Goal: Information Seeking & Learning: Compare options

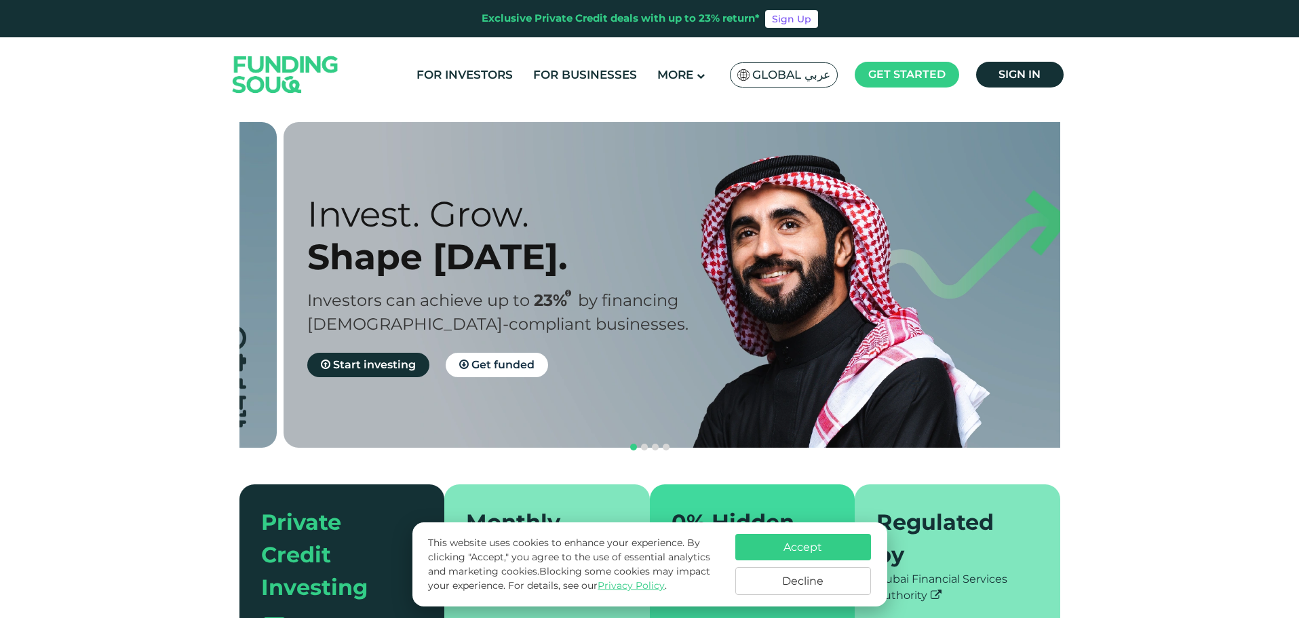
drag, startPoint x: 326, startPoint y: 301, endPoint x: 352, endPoint y: 306, distance: 27.0
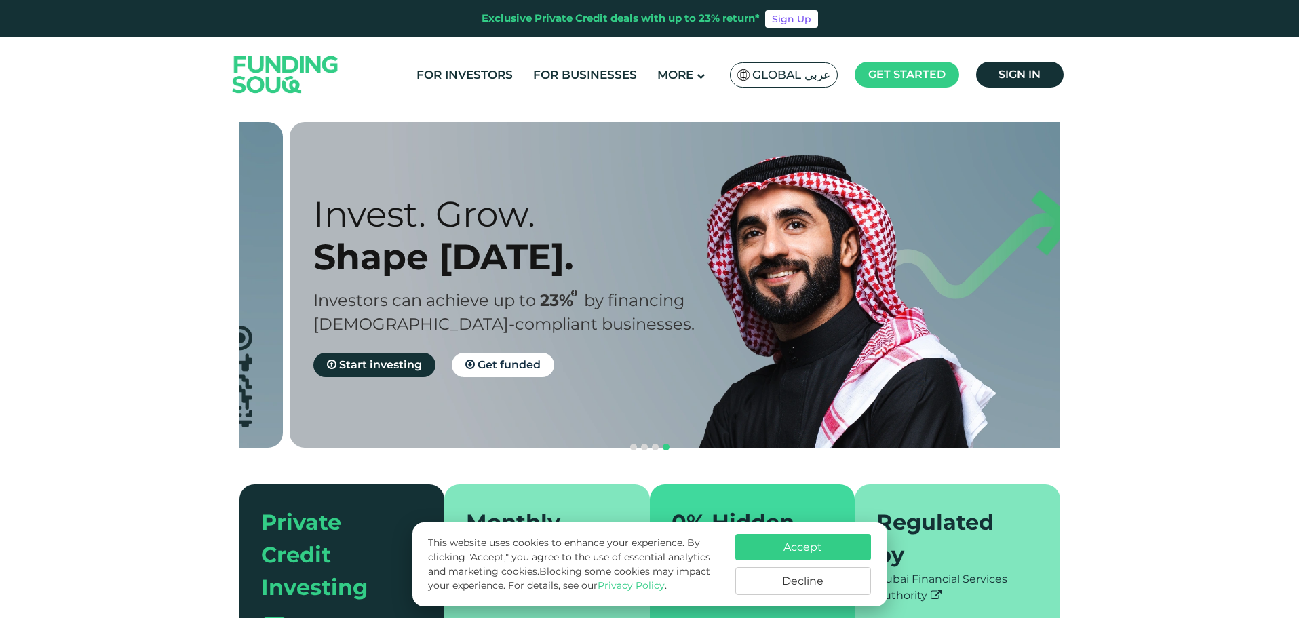
drag, startPoint x: 795, startPoint y: 299, endPoint x: 37, endPoint y: 284, distance: 757.9
click at [37, 284] on section "Prosperity Meets Principle. Shariah Compliance Sharia compliant investing in sm…" at bounding box center [649, 393] width 1299 height 543
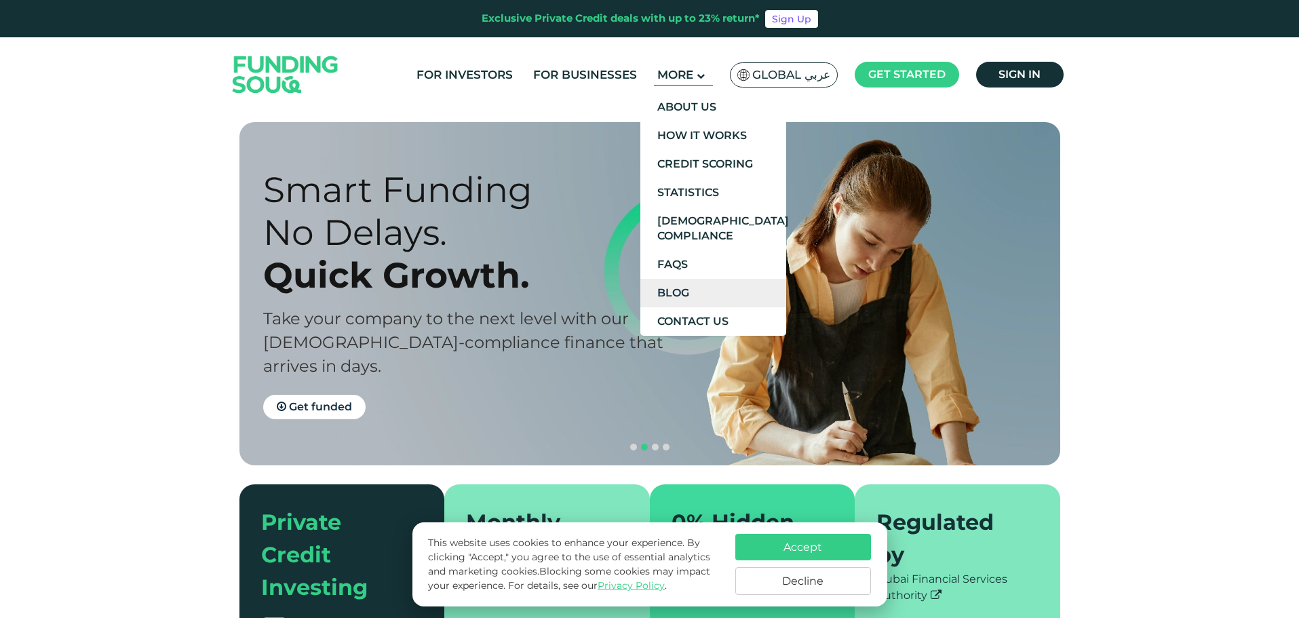
click at [737, 294] on link "Blog" at bounding box center [713, 293] width 146 height 28
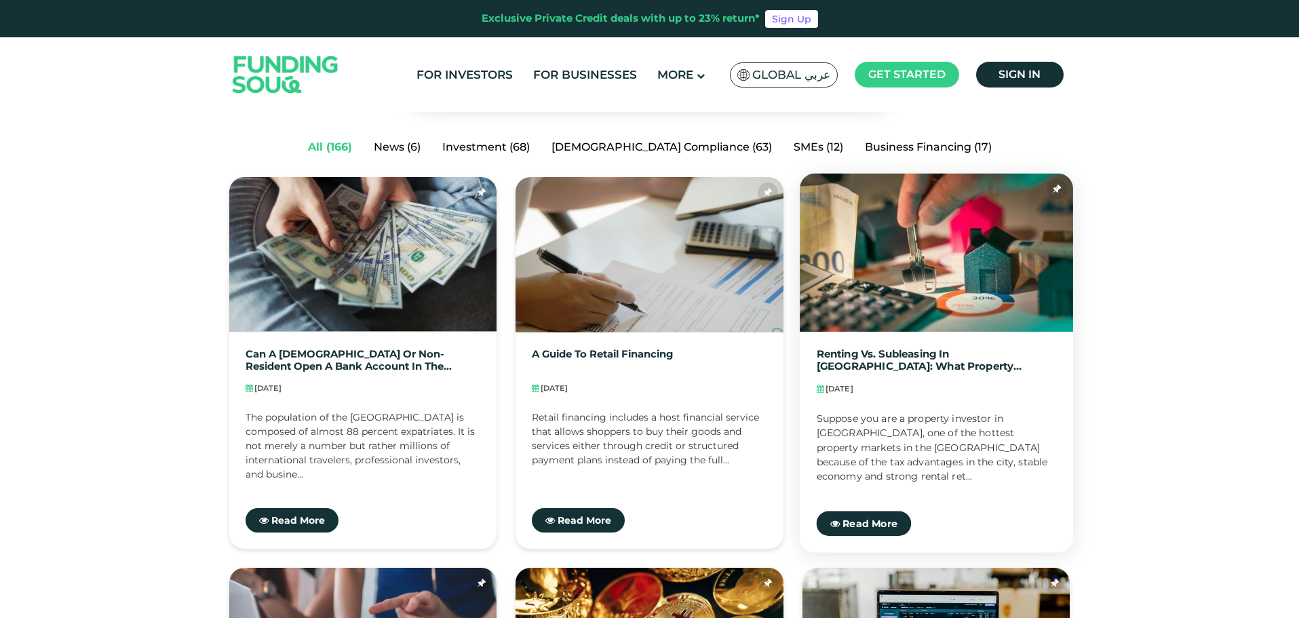
scroll to position [136, 0]
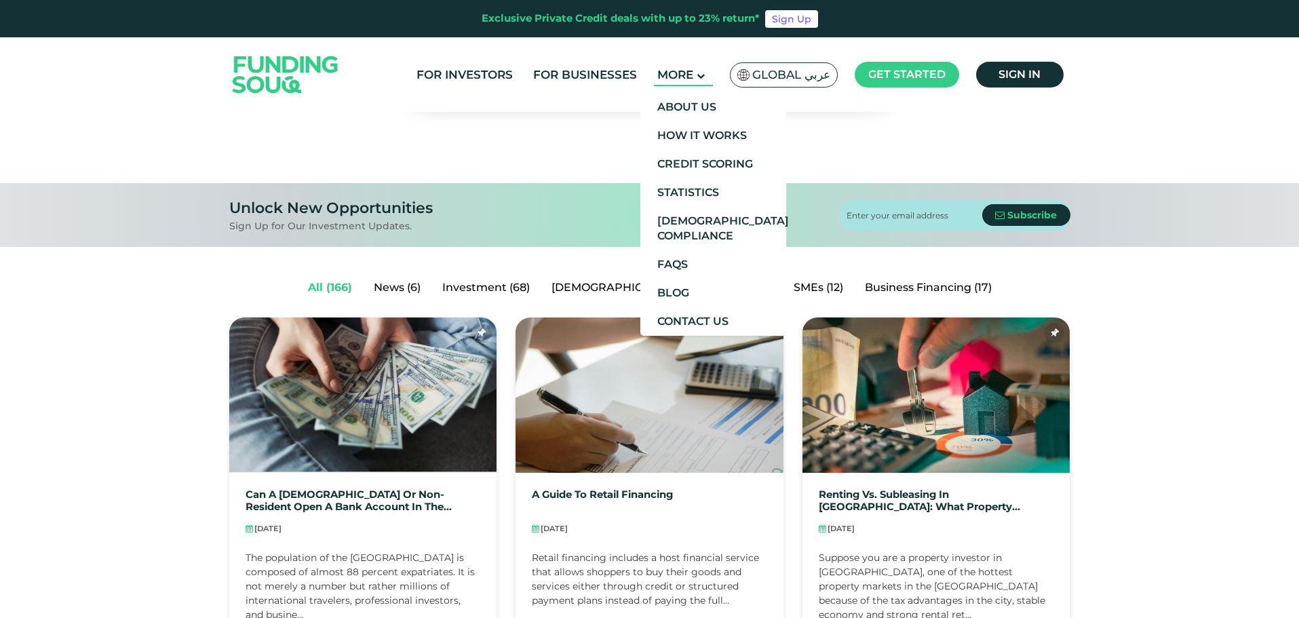
click at [693, 73] on span "More" at bounding box center [675, 75] width 36 height 14
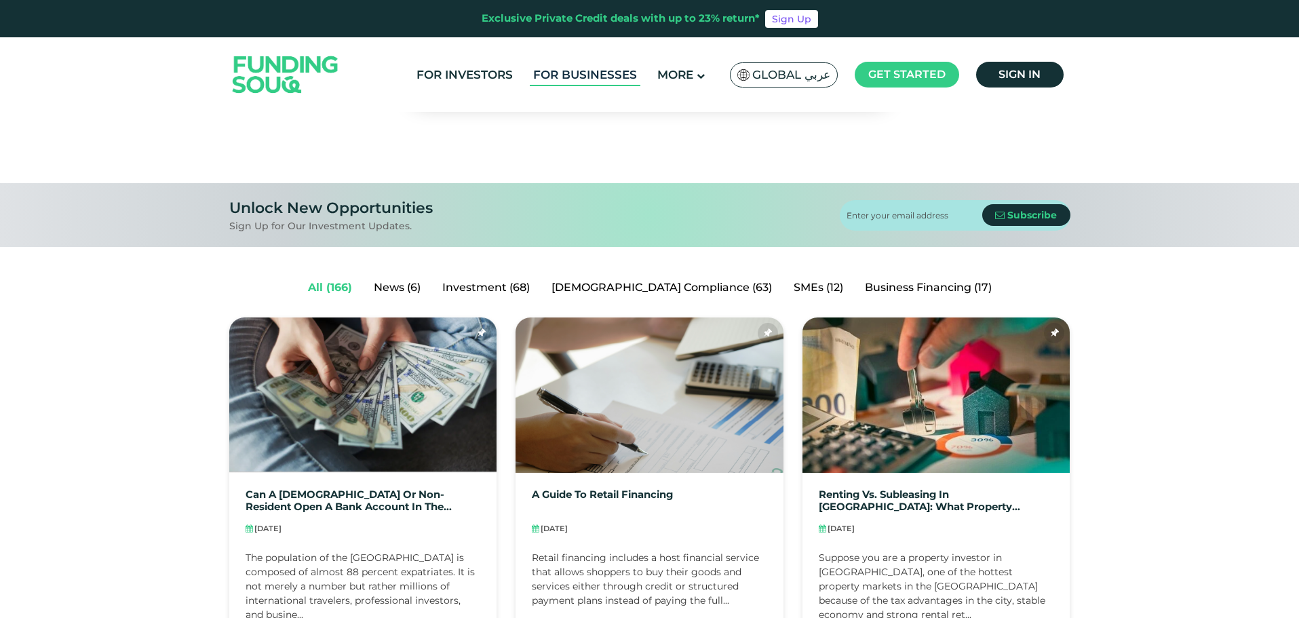
click at [573, 72] on link "For Businesses" at bounding box center [585, 75] width 111 height 22
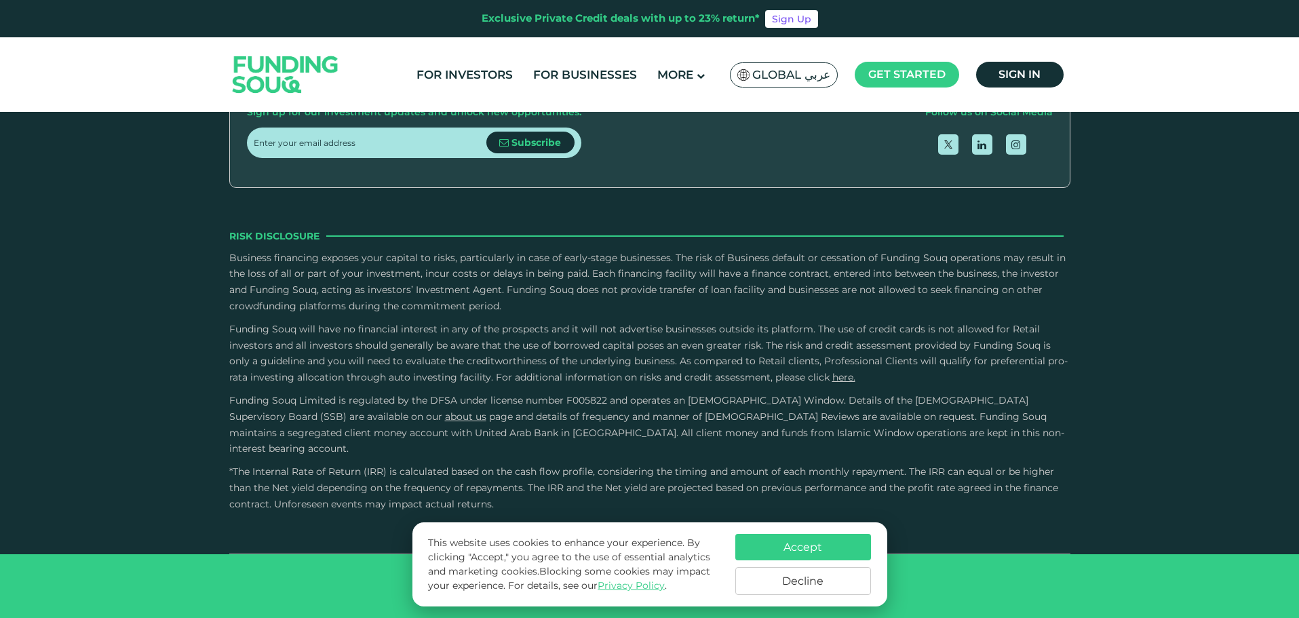
scroll to position [1899, 0]
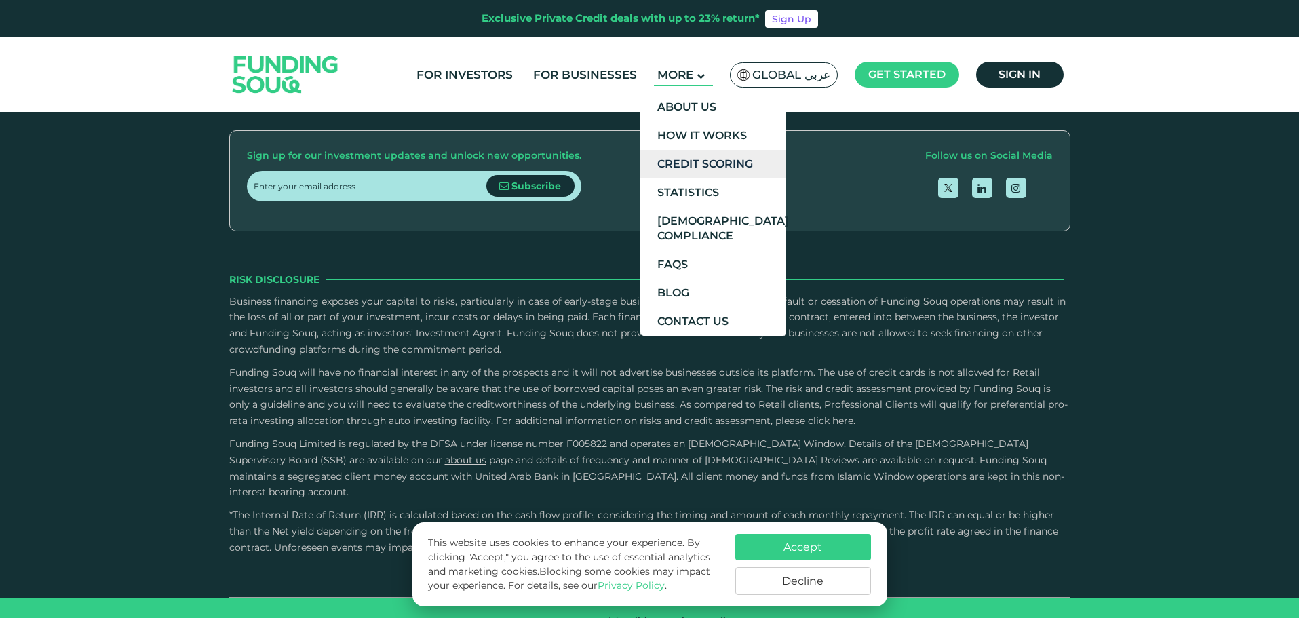
click at [697, 169] on link "Credit Scoring" at bounding box center [713, 164] width 146 height 28
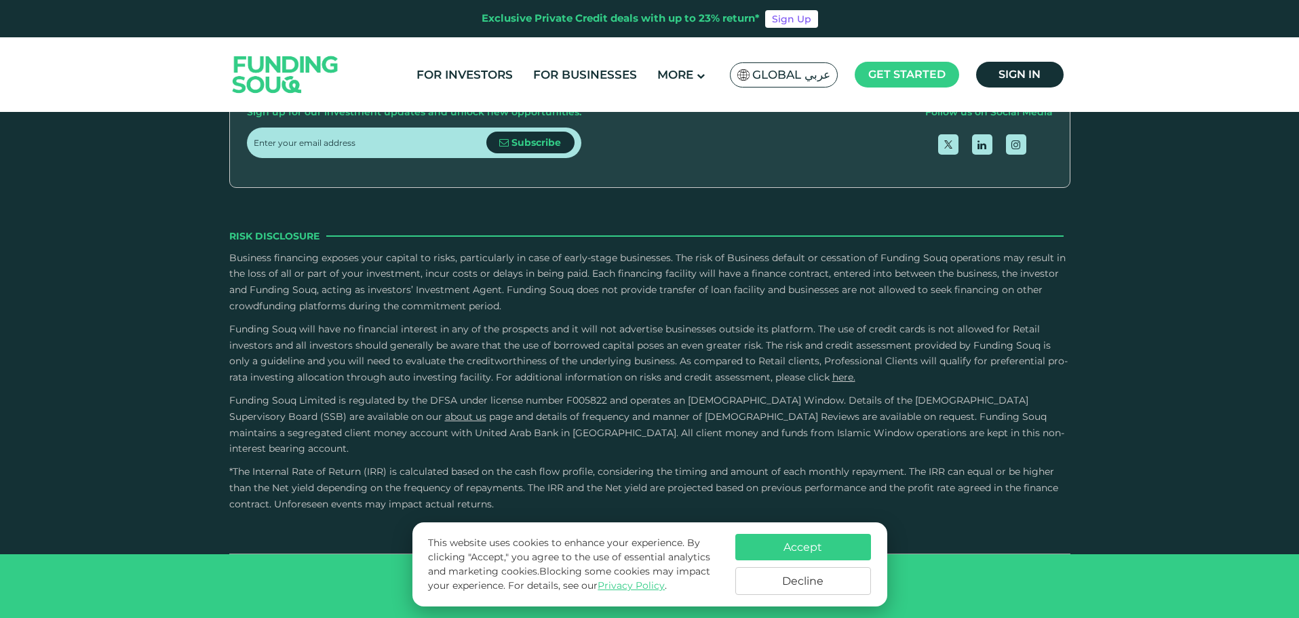
scroll to position [2033, 0]
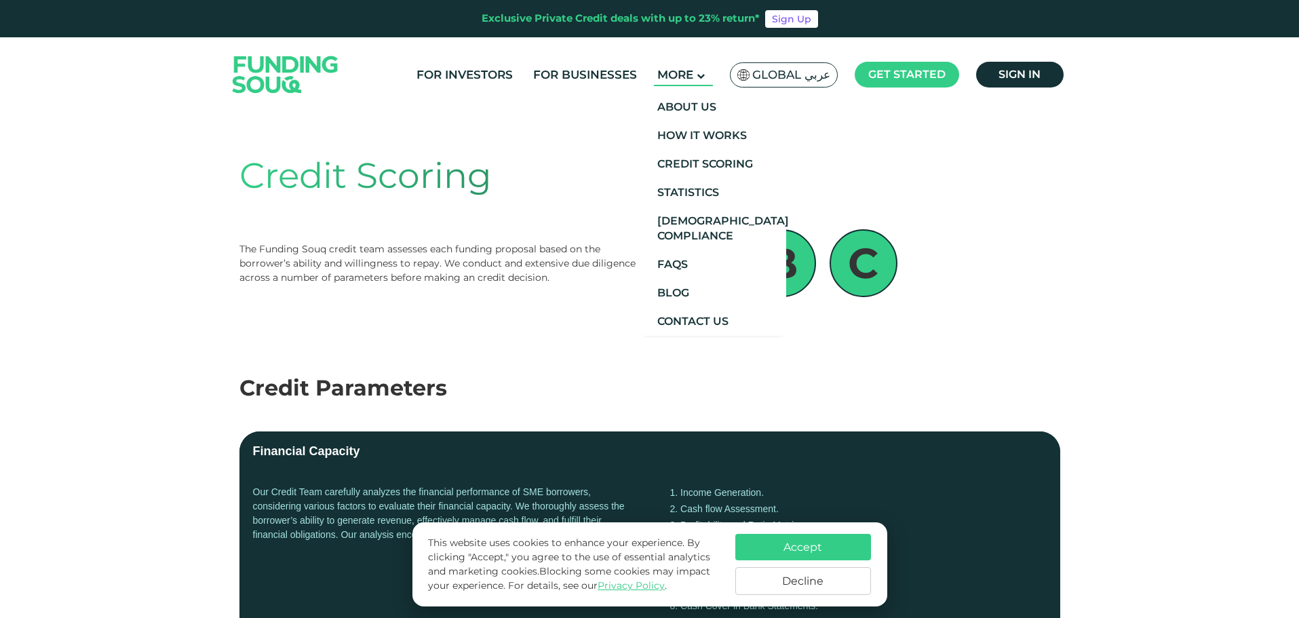
click at [703, 78] on icon at bounding box center [701, 76] width 8 height 8
click at [719, 109] on link "About Us" at bounding box center [713, 107] width 146 height 28
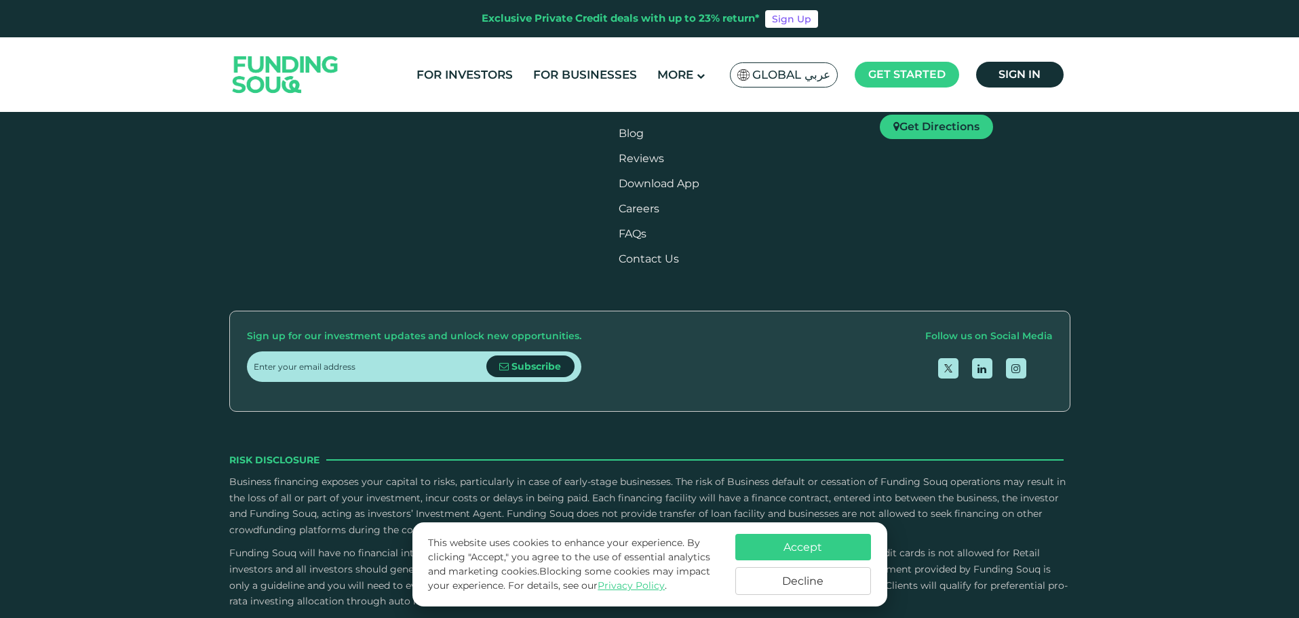
scroll to position [1832, 0]
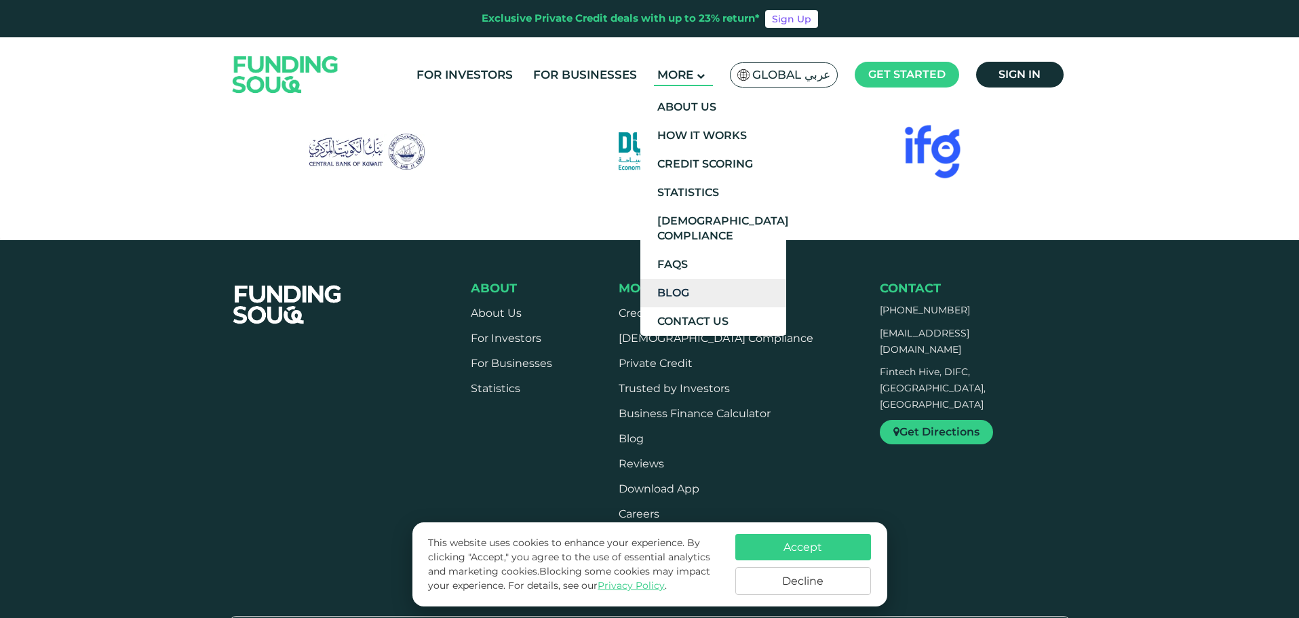
click at [735, 284] on link "Blog" at bounding box center [713, 293] width 146 height 28
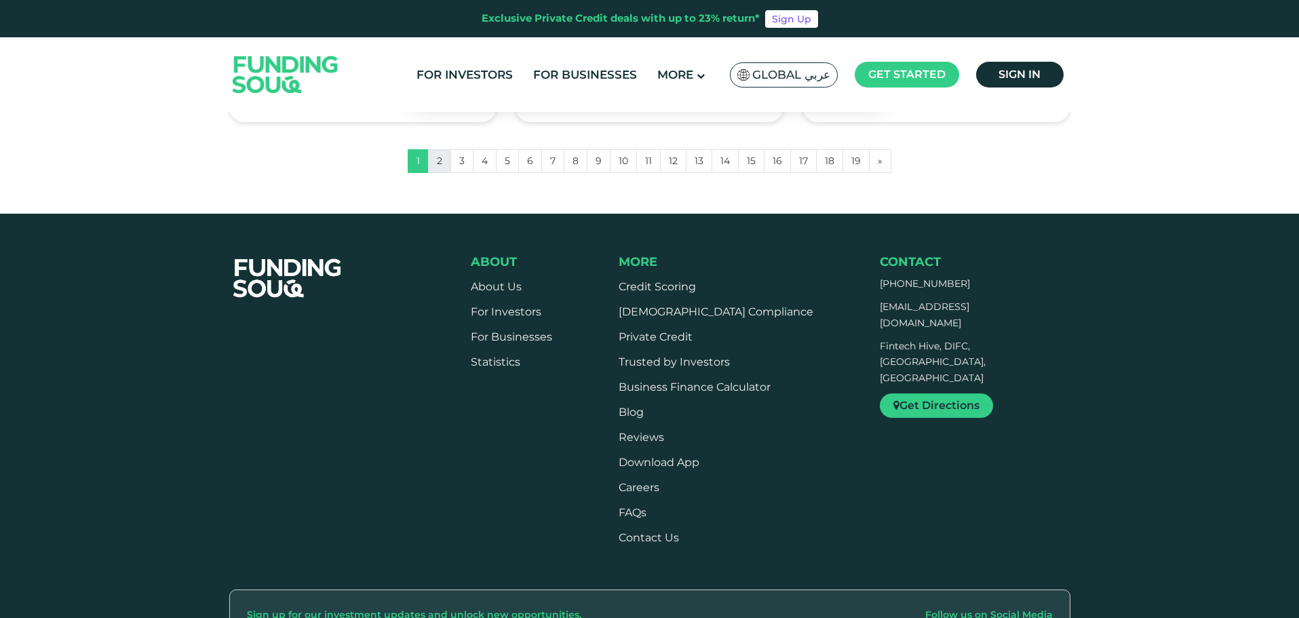
scroll to position [1492, 0]
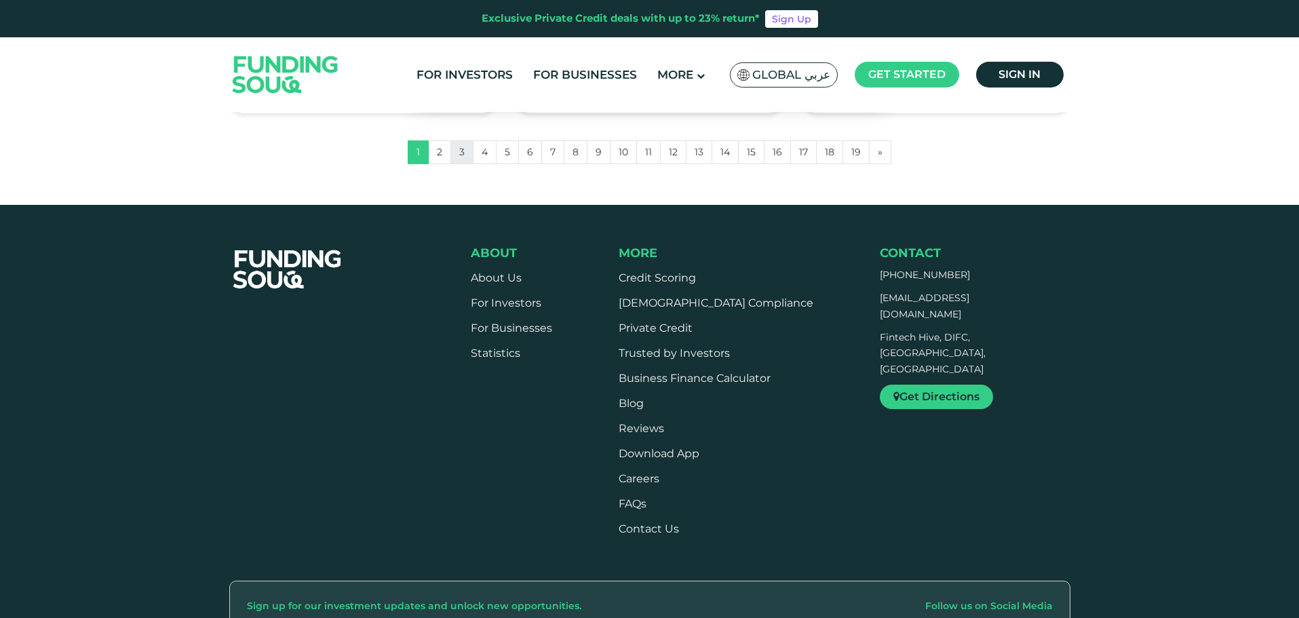
click at [465, 153] on link "3" at bounding box center [461, 152] width 23 height 24
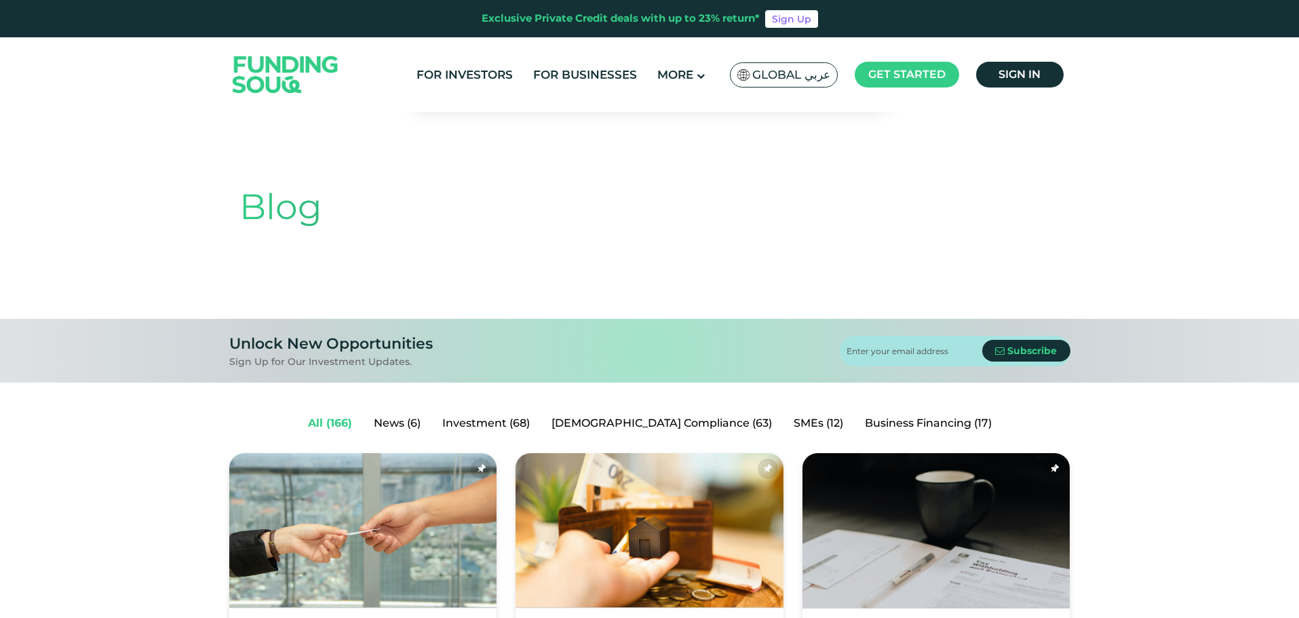
click at [273, 73] on img at bounding box center [285, 74] width 133 height 69
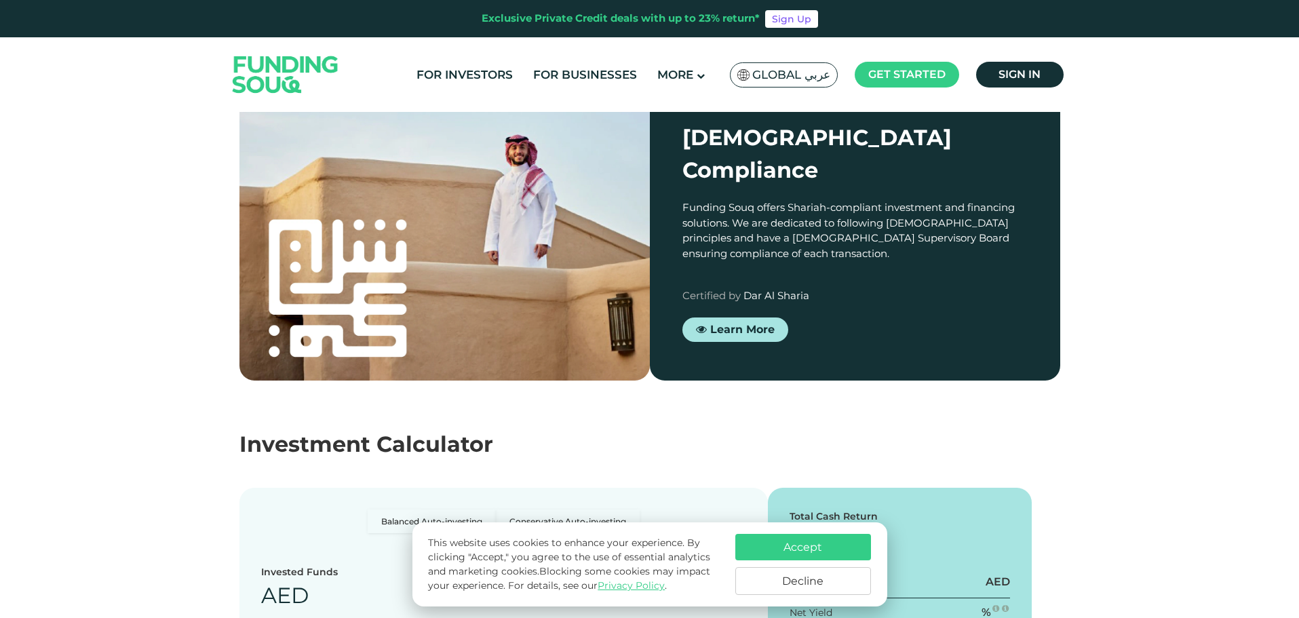
scroll to position [1764, 0]
type tc-range-slider "4"
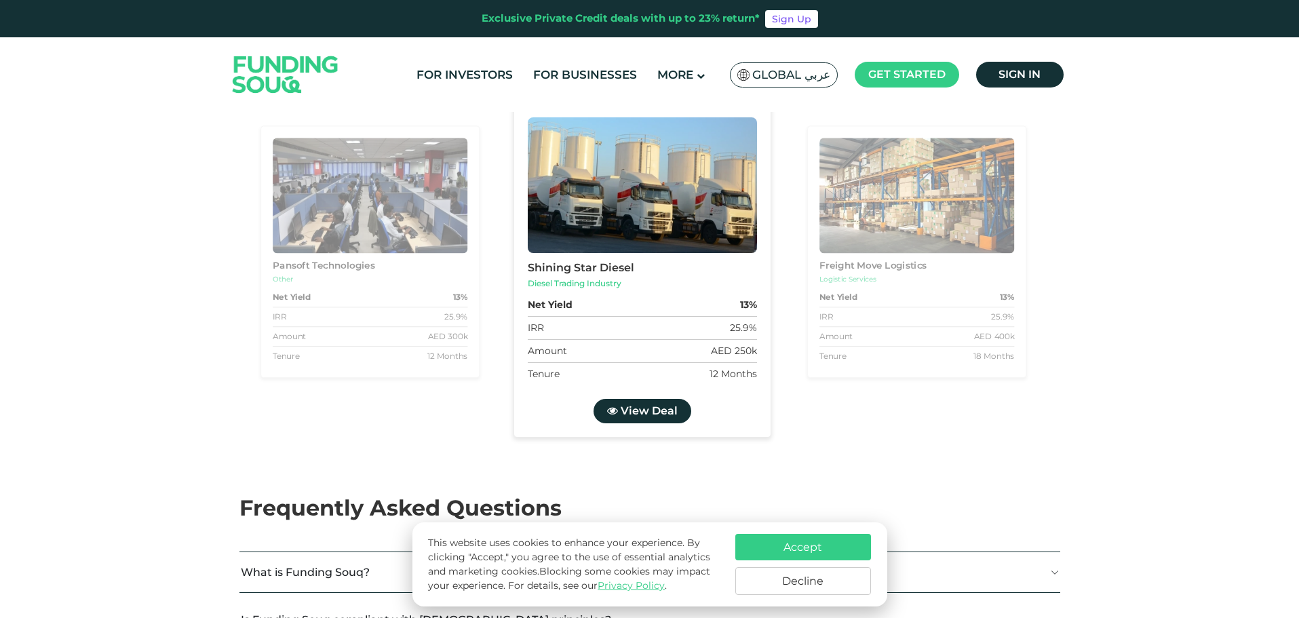
scroll to position [2724, 0]
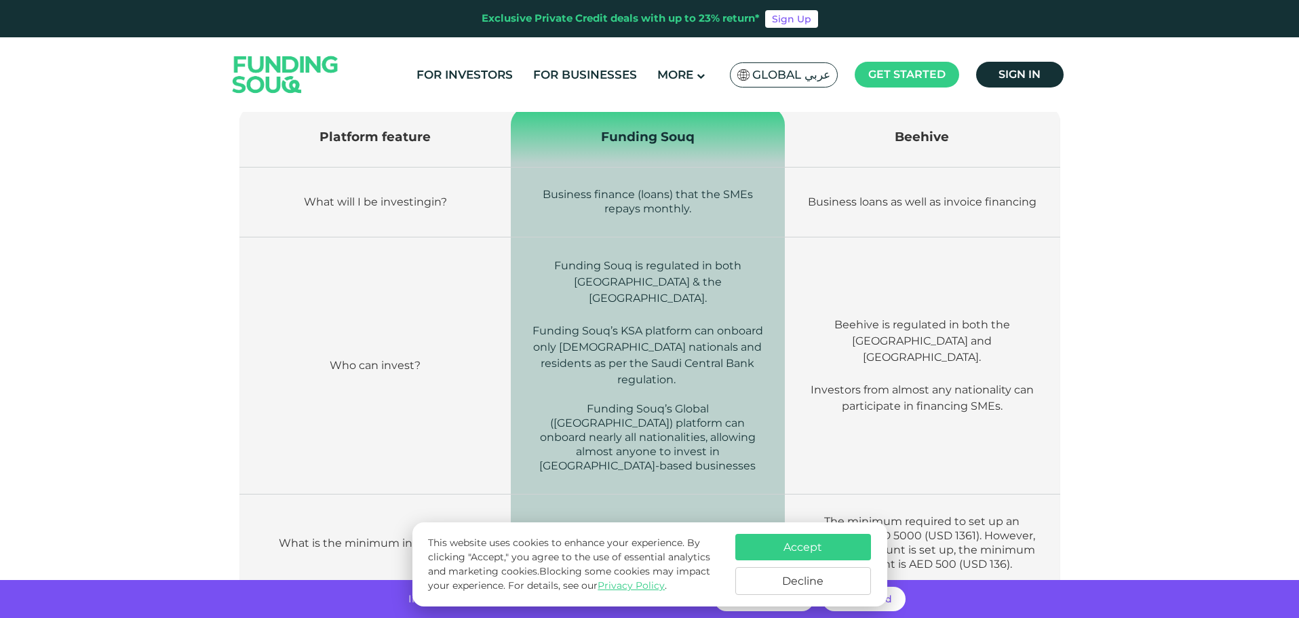
scroll to position [475, 0]
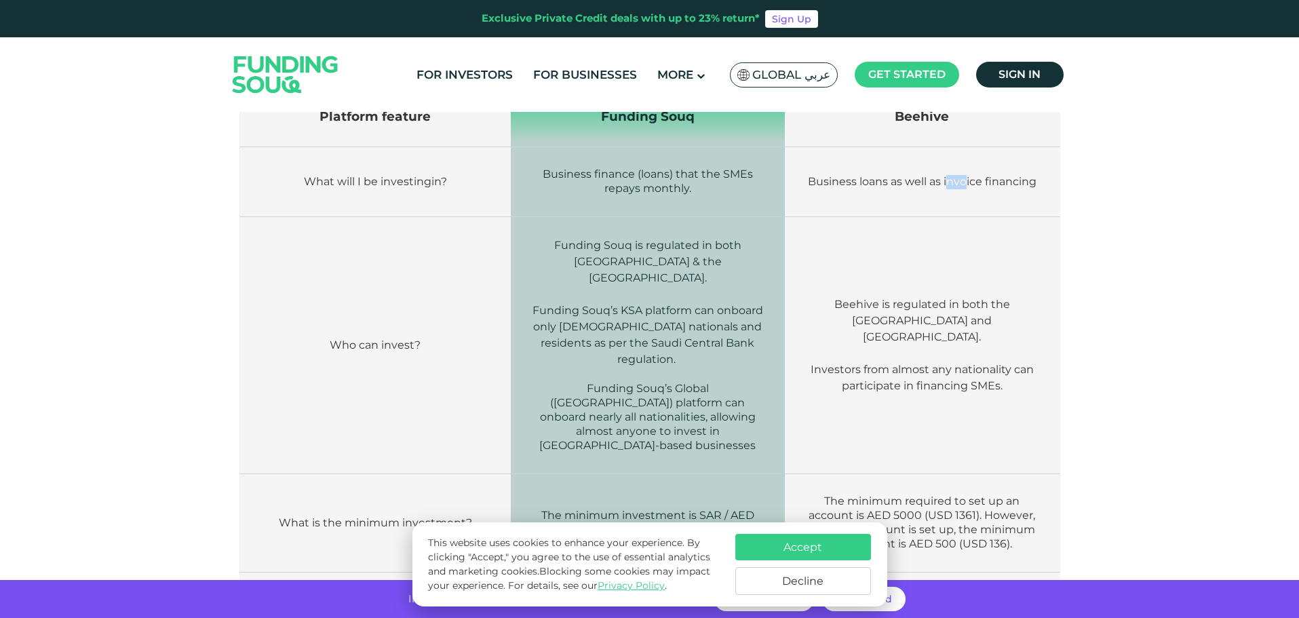
drag, startPoint x: 950, startPoint y: 185, endPoint x: 967, endPoint y: 183, distance: 16.3
click at [967, 183] on span "Business loans as well as invoice financing" at bounding box center [922, 181] width 229 height 13
click at [984, 179] on span "Business loans as well as invoice financing" at bounding box center [922, 181] width 229 height 13
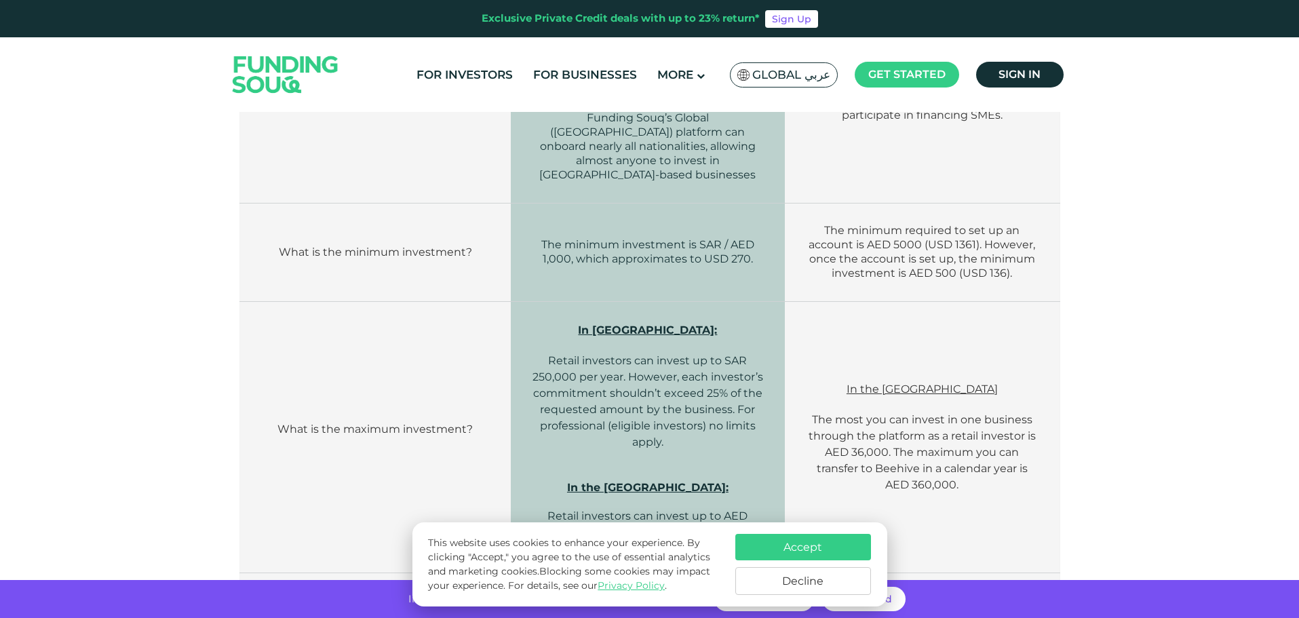
scroll to position [746, 0]
drag, startPoint x: 819, startPoint y: 352, endPoint x: 949, endPoint y: 375, distance: 131.6
click at [949, 375] on td "In the [GEOGRAPHIC_DATA] The most you can invest in one business through the pl…" at bounding box center [922, 436] width 275 height 271
drag, startPoint x: 962, startPoint y: 419, endPoint x: 950, endPoint y: 406, distance: 16.8
click at [954, 412] on span "The most you can invest in one business through the platform as a retail invest…" at bounding box center [922, 451] width 227 height 78
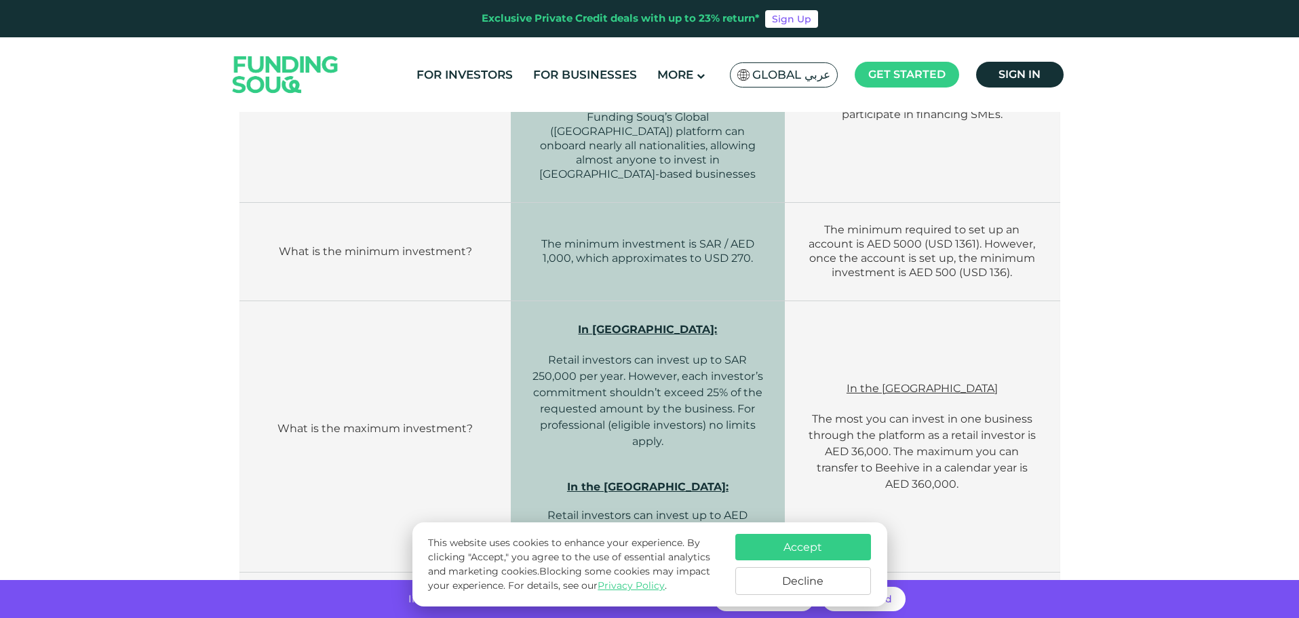
click at [896, 412] on span "The most you can invest in one business through the platform as a retail invest…" at bounding box center [922, 451] width 227 height 78
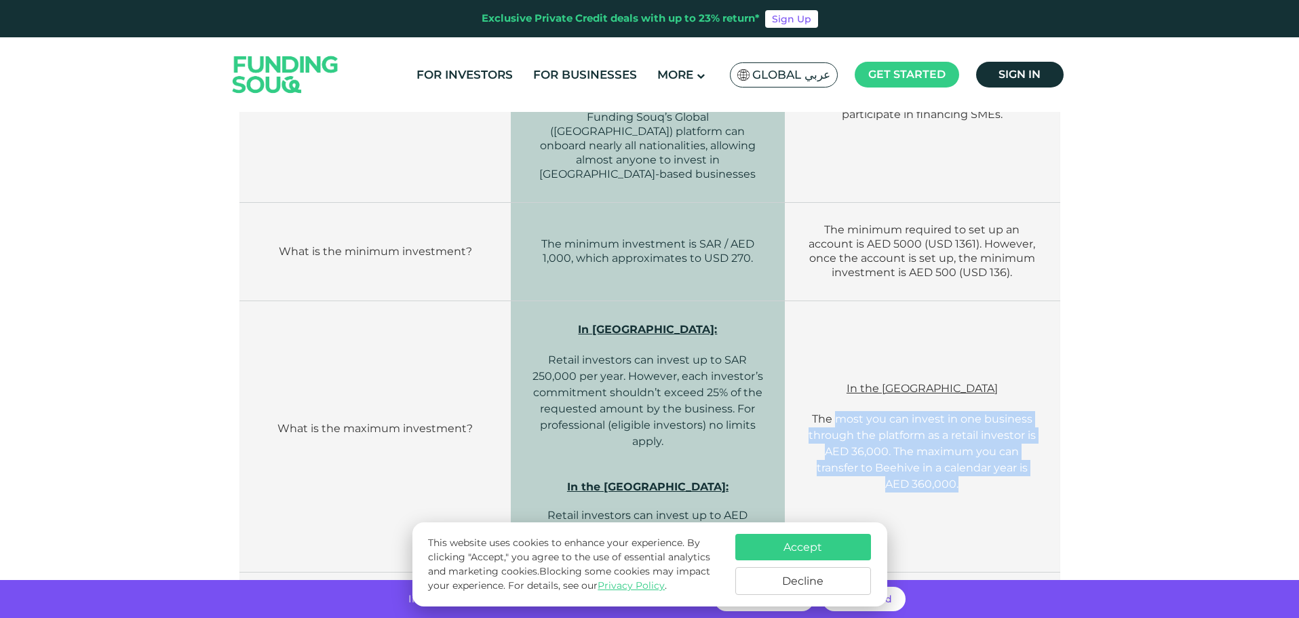
drag, startPoint x: 840, startPoint y: 376, endPoint x: 1001, endPoint y: 440, distance: 173.2
click at [1001, 440] on p "The most you can invest in one business through the platform as a retail invest…" at bounding box center [921, 451] width 233 height 81
click at [998, 430] on p "The most you can invest in one business through the platform as a retail invest…" at bounding box center [921, 451] width 233 height 81
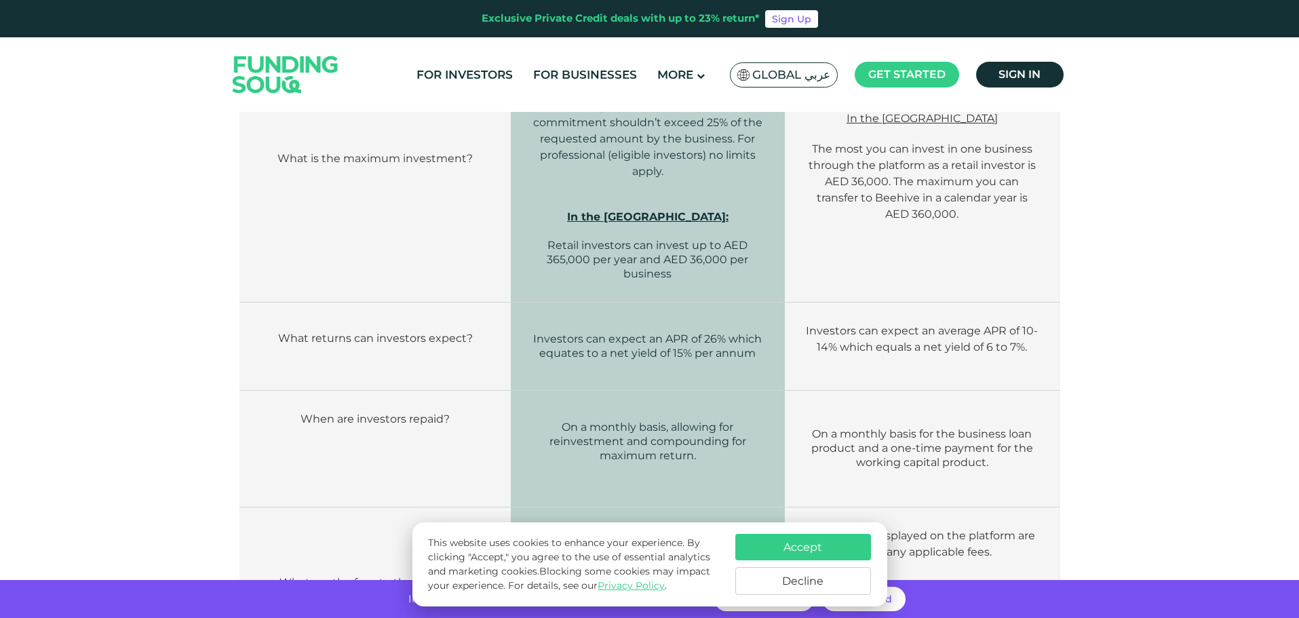
scroll to position [1018, 0]
drag, startPoint x: 863, startPoint y: 282, endPoint x: 966, endPoint y: 284, distance: 103.1
click at [966, 323] on span "Investors can expect an average APR of 10-14% which equals a net yield of 6 to …" at bounding box center [922, 337] width 232 height 29
click at [964, 389] on td "On a monthly basis for the business loan product and a one-time payment for the…" at bounding box center [922, 447] width 275 height 117
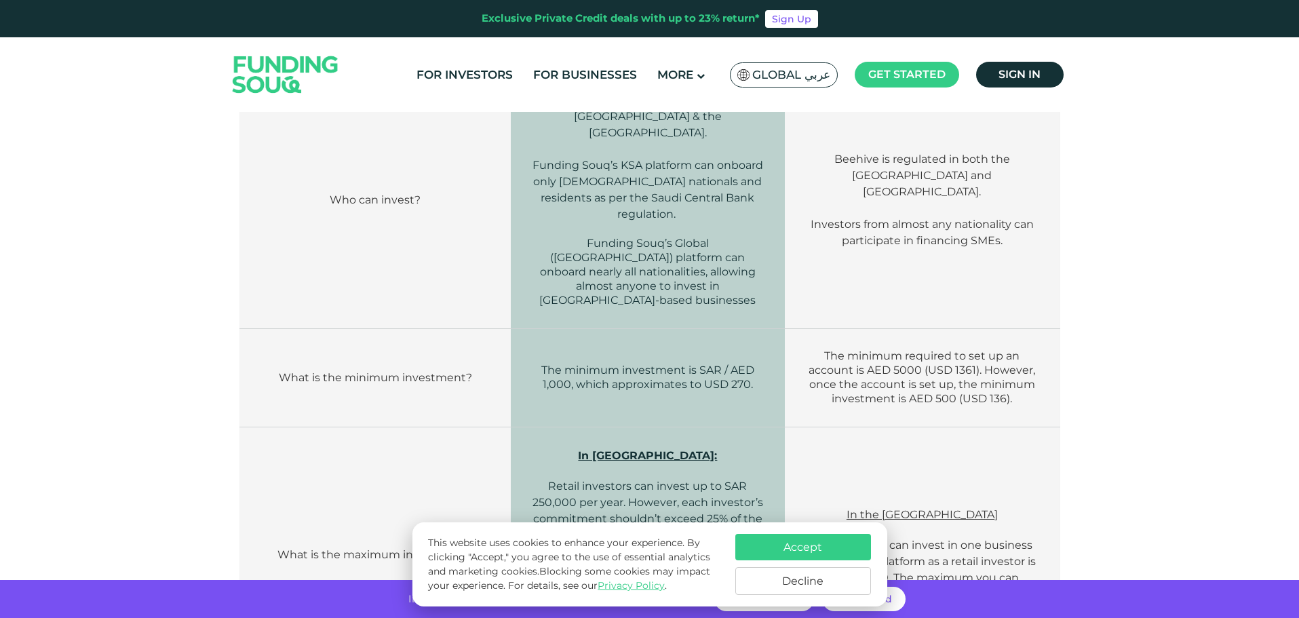
scroll to position [339, 0]
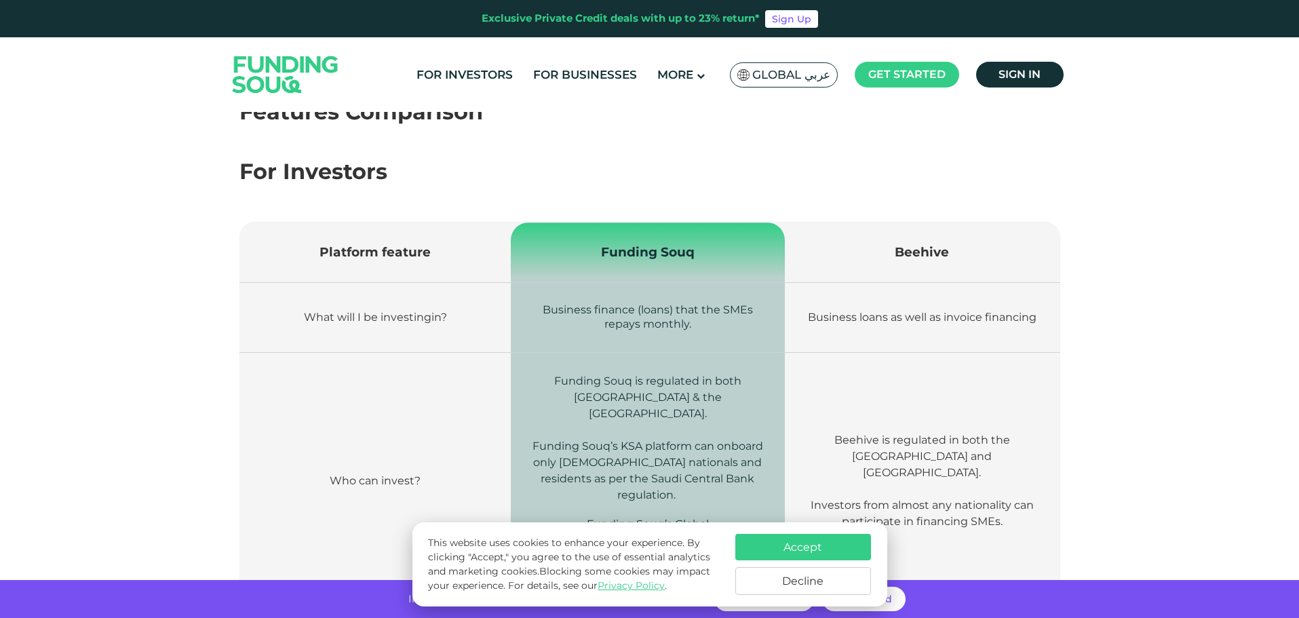
click at [964, 256] on td "Beehive" at bounding box center [922, 253] width 275 height 60
click at [906, 258] on span "Beehive" at bounding box center [922, 252] width 54 height 16
drag, startPoint x: 656, startPoint y: 257, endPoint x: 688, endPoint y: 258, distance: 31.9
click at [653, 258] on span "Funding Souq" at bounding box center [648, 252] width 94 height 16
click at [1004, 254] on td "Beehive" at bounding box center [922, 253] width 275 height 60
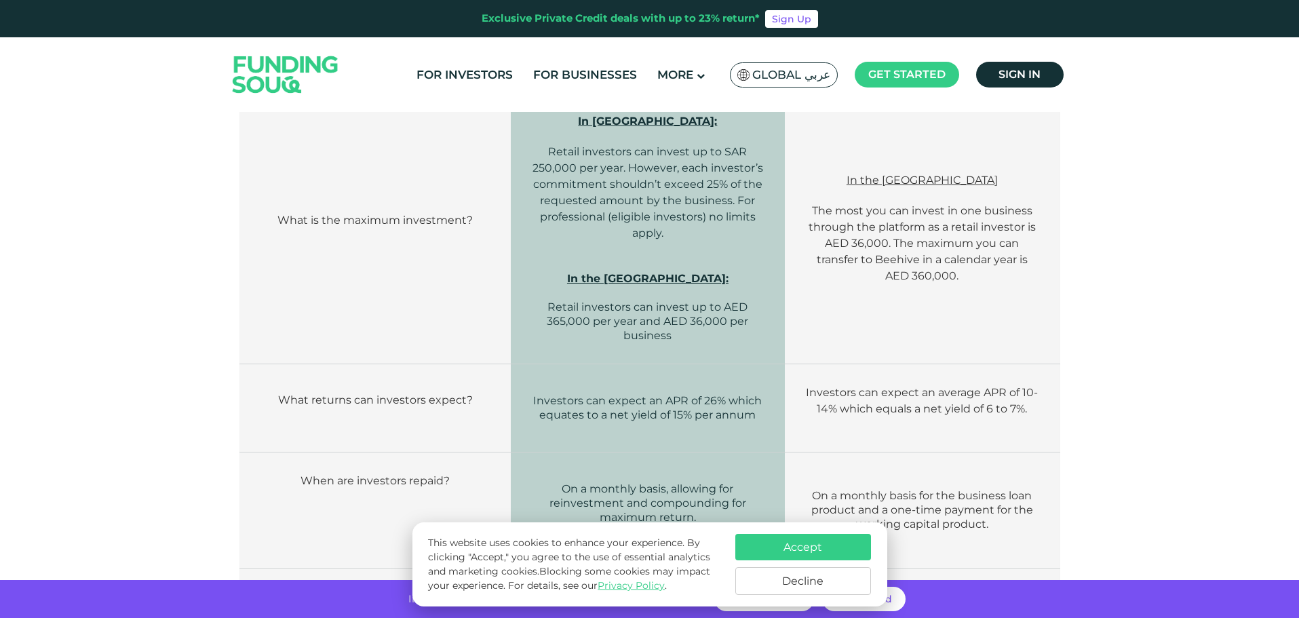
scroll to position [1018, 0]
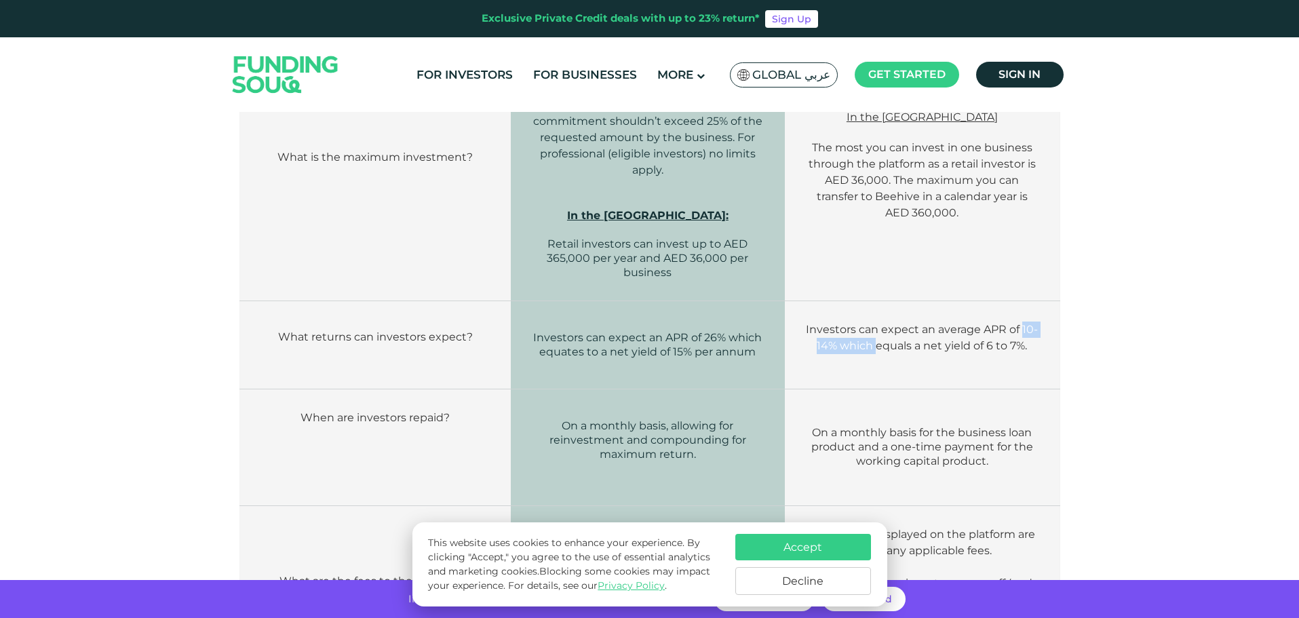
drag, startPoint x: 886, startPoint y: 301, endPoint x: 1017, endPoint y: 309, distance: 131.1
click at [1024, 323] on span "Investors can expect an average APR of 10-14% which equals a net yield of 6 to …" at bounding box center [922, 337] width 232 height 29
drag, startPoint x: 987, startPoint y: 321, endPoint x: 980, endPoint y: 320, distance: 6.9
click at [984, 354] on p at bounding box center [921, 361] width 233 height 14
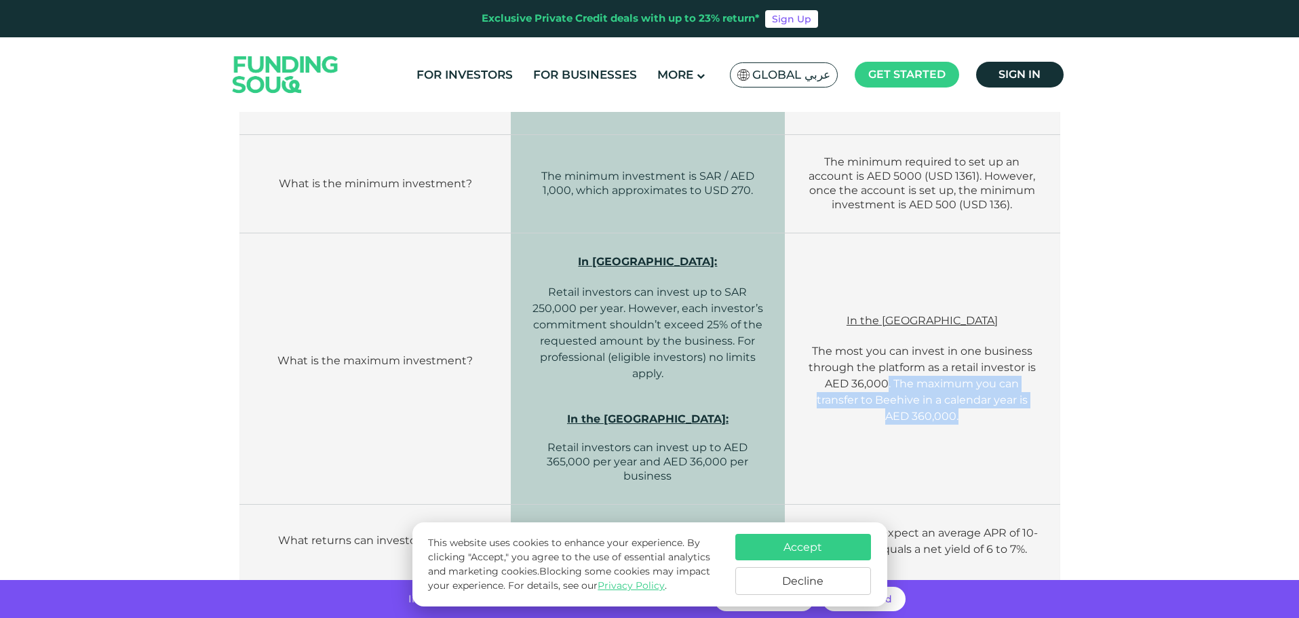
drag, startPoint x: 943, startPoint y: 364, endPoint x: 985, endPoint y: 420, distance: 69.7
click at [985, 419] on td "In the [GEOGRAPHIC_DATA] The most you can invest in one business through the pl…" at bounding box center [922, 368] width 275 height 271
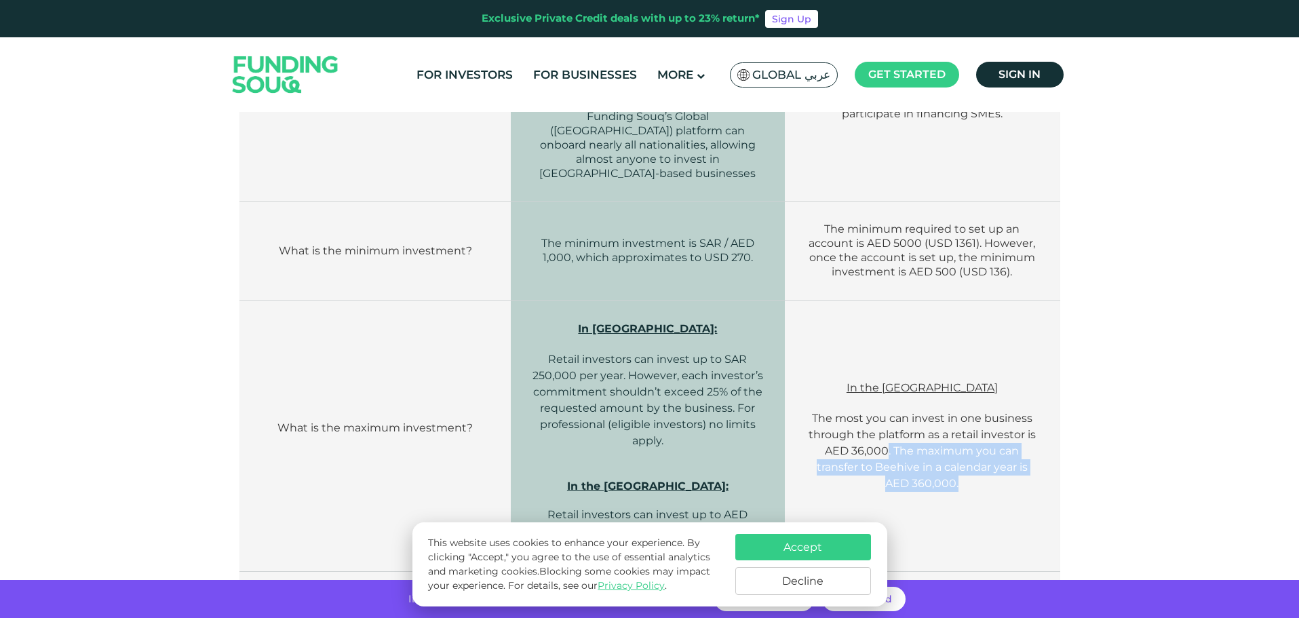
scroll to position [746, 0]
click at [823, 411] on p "The most you can invest in one business through the platform as a retail invest…" at bounding box center [921, 451] width 233 height 81
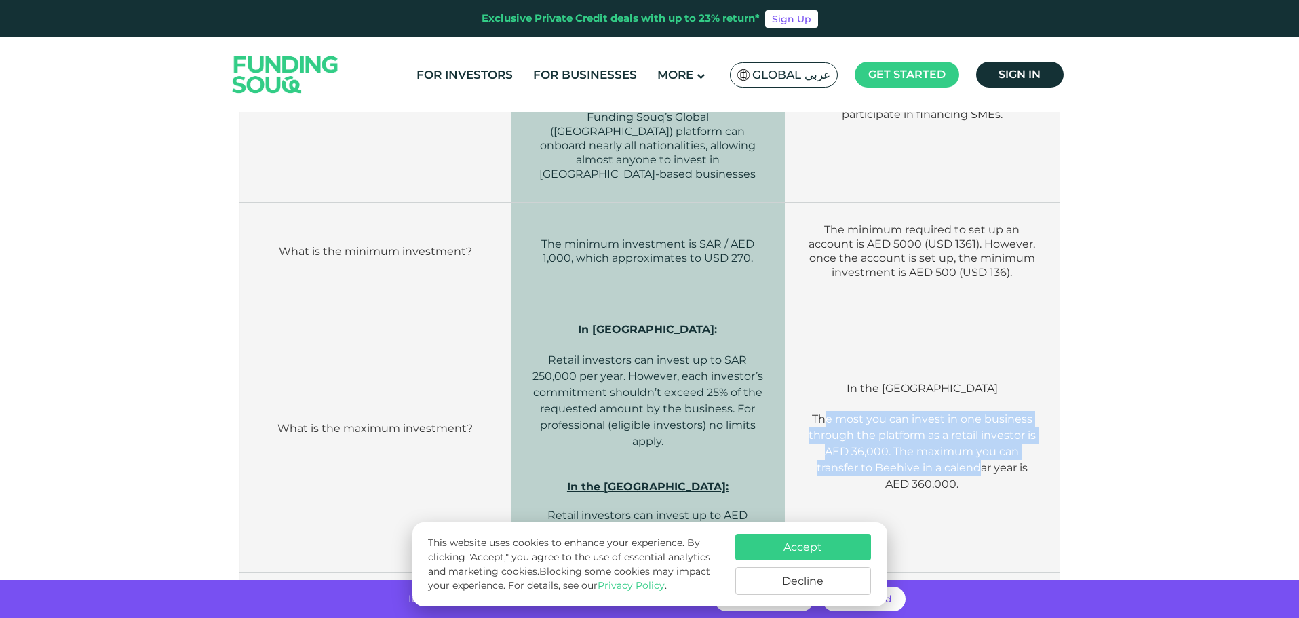
drag, startPoint x: 824, startPoint y: 375, endPoint x: 982, endPoint y: 425, distance: 165.2
click at [982, 425] on span "The most you can invest in one business through the platform as a retail invest…" at bounding box center [922, 451] width 227 height 78
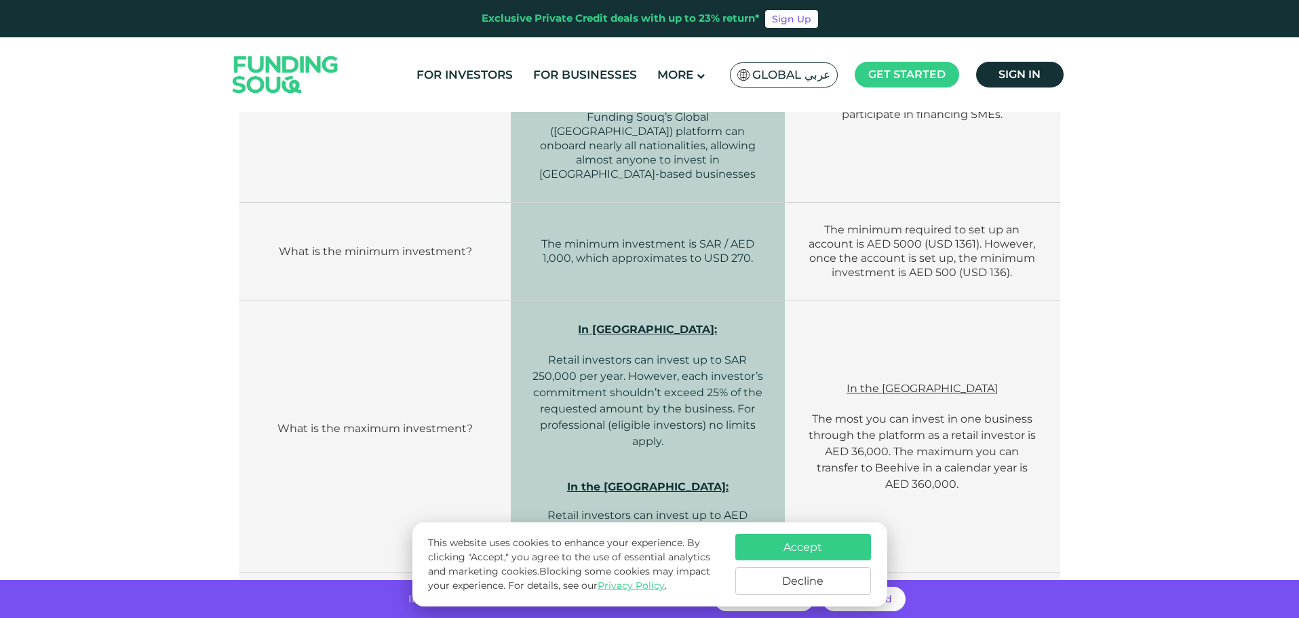
drag, startPoint x: 999, startPoint y: 484, endPoint x: 983, endPoint y: 480, distance: 17.0
click at [997, 484] on td "In the [GEOGRAPHIC_DATA] The most you can invest in one business through the pl…" at bounding box center [922, 436] width 275 height 271
